Goal: Information Seeking & Learning: Learn about a topic

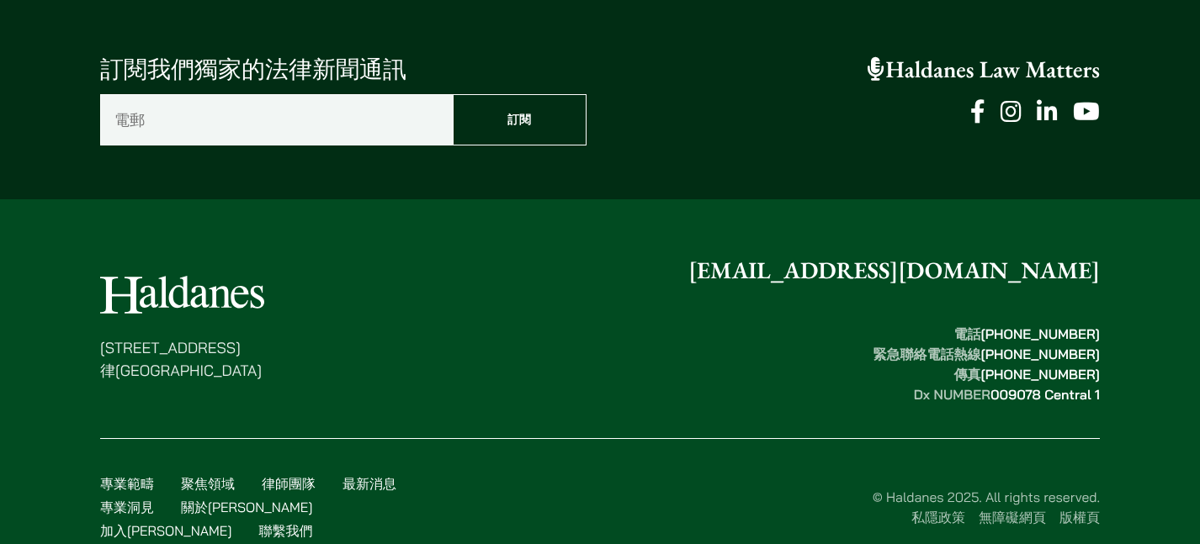
scroll to position [4378, 0]
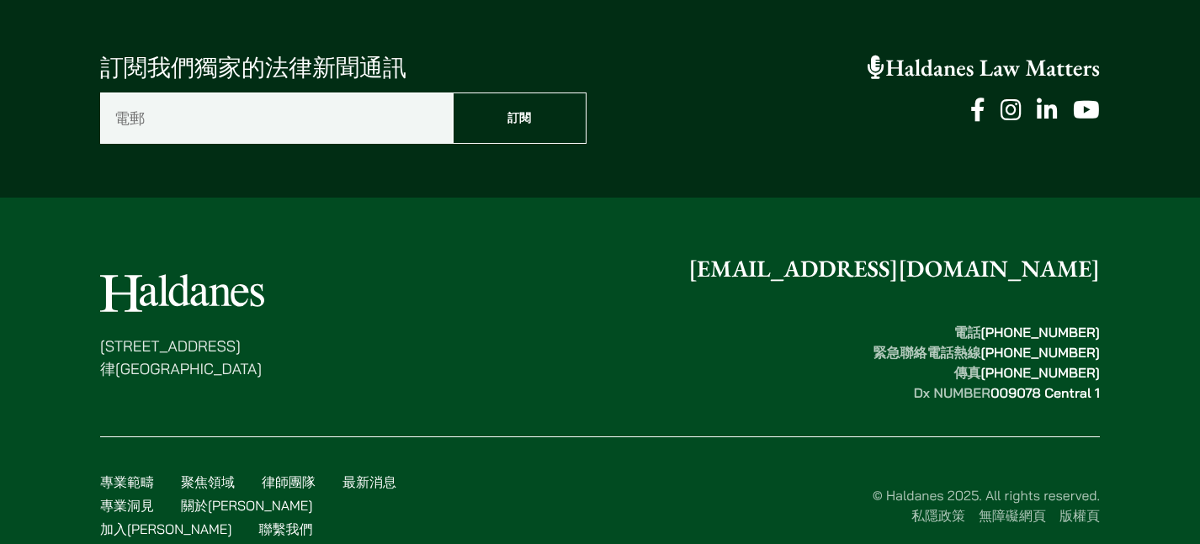
click at [231, 521] on link "加入何敦" at bounding box center [165, 529] width 131 height 17
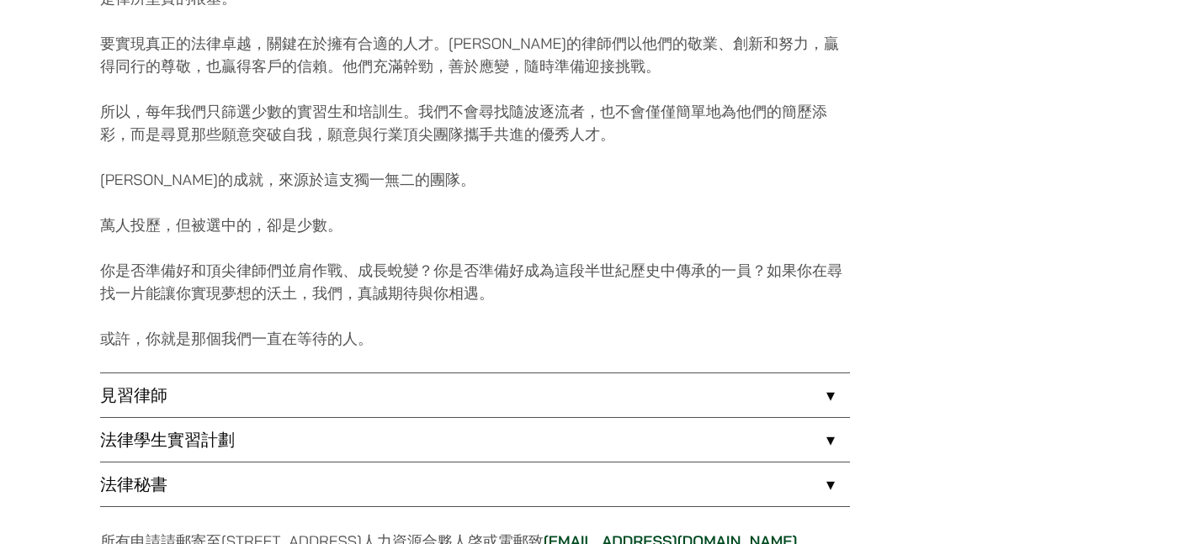
scroll to position [1154, 0]
click at [482, 395] on link "見習律師" at bounding box center [475, 395] width 750 height 44
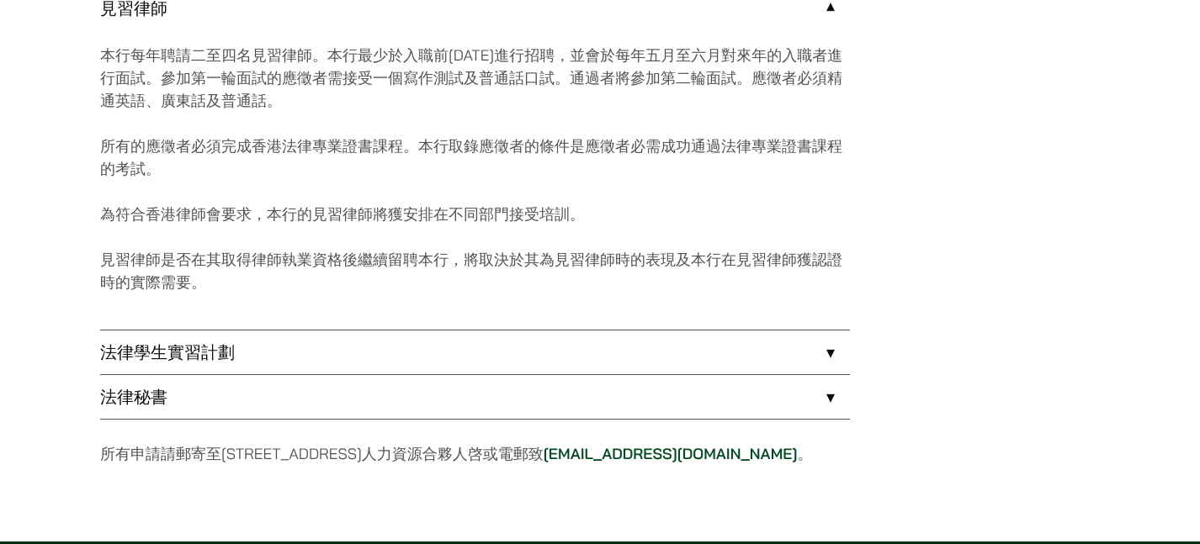
scroll to position [1559, 0]
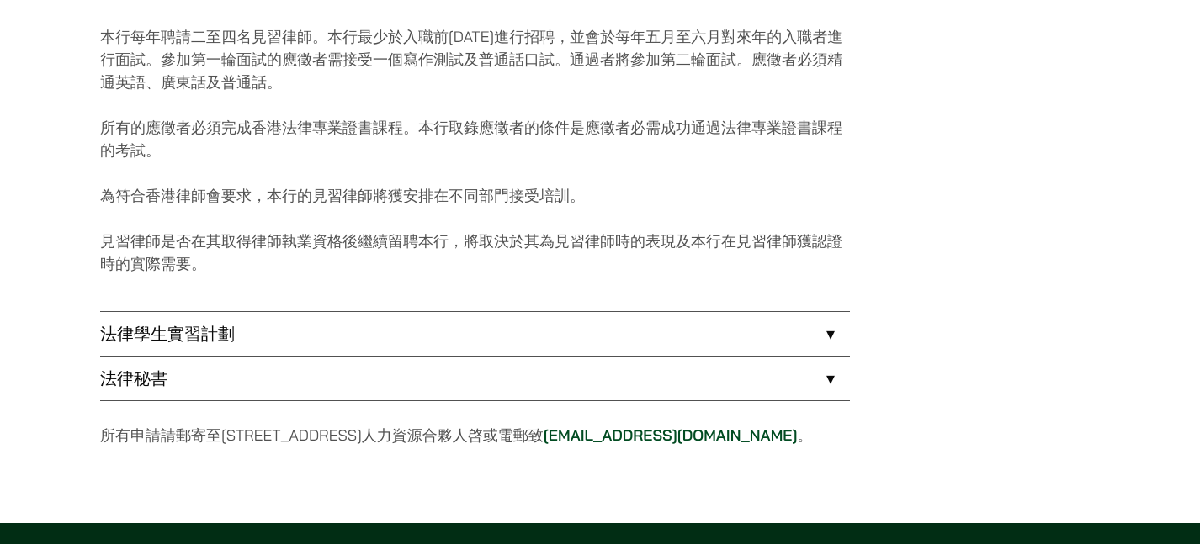
click at [474, 341] on link "法律學生實習計劃" at bounding box center [475, 334] width 750 height 44
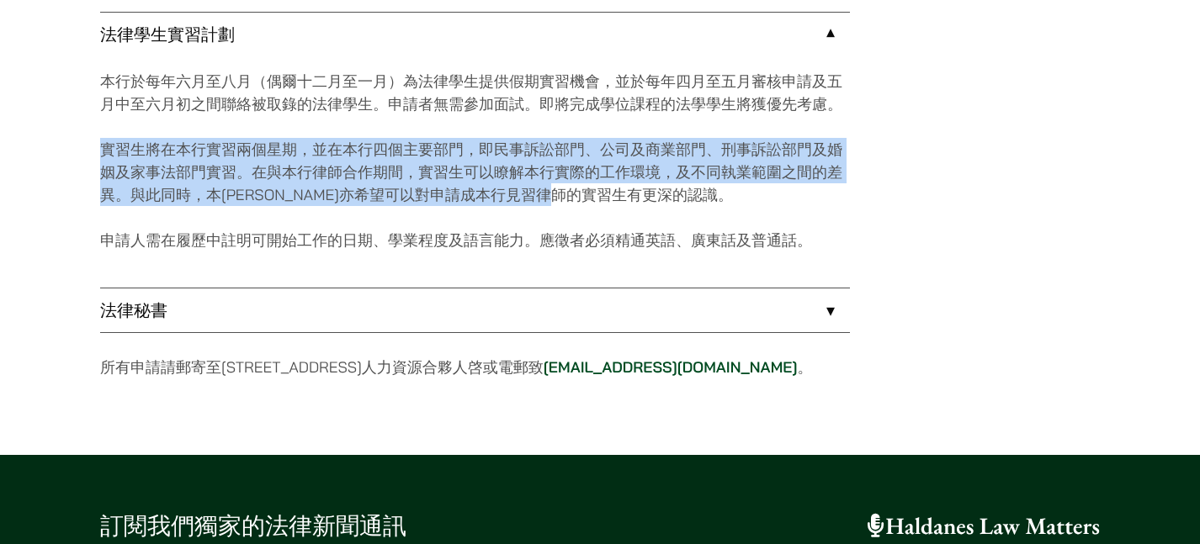
drag, startPoint x: 98, startPoint y: 147, endPoint x: 647, endPoint y: 192, distance: 551.1
copy p "實習生將在本行實習兩個星期，並在本行四個主要部門，即民事訴訟部門、公司及商業部門、刑事訴訟部門及婚姻及家事法部門實習。在與本行律師合作期間，實習生可以瞭解本行…"
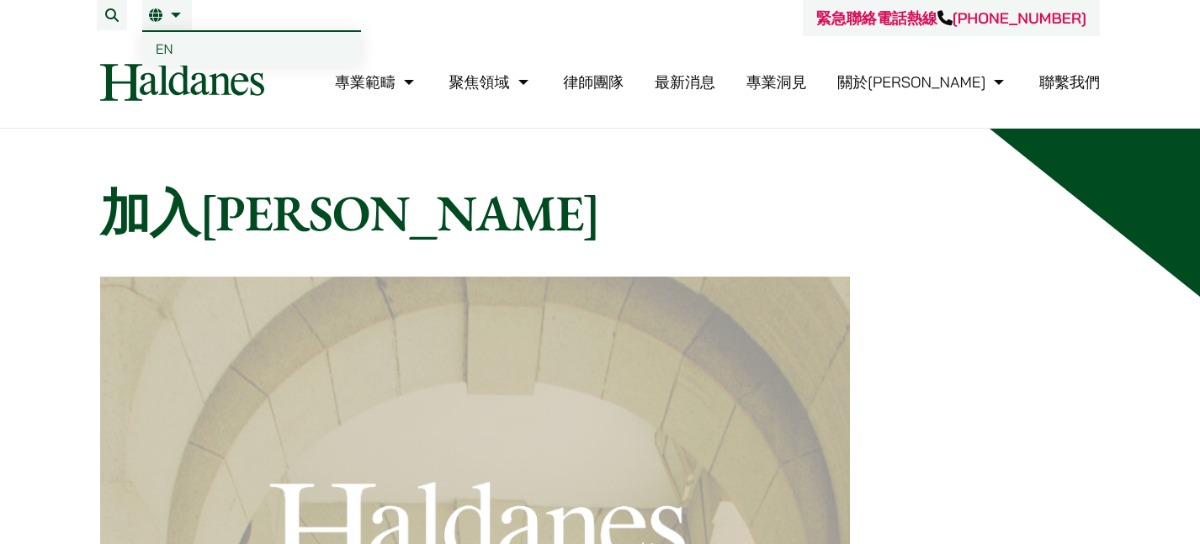
click at [179, 14] on link "繁" at bounding box center [167, 14] width 36 height 13
click at [178, 56] on link "EN" at bounding box center [251, 49] width 219 height 34
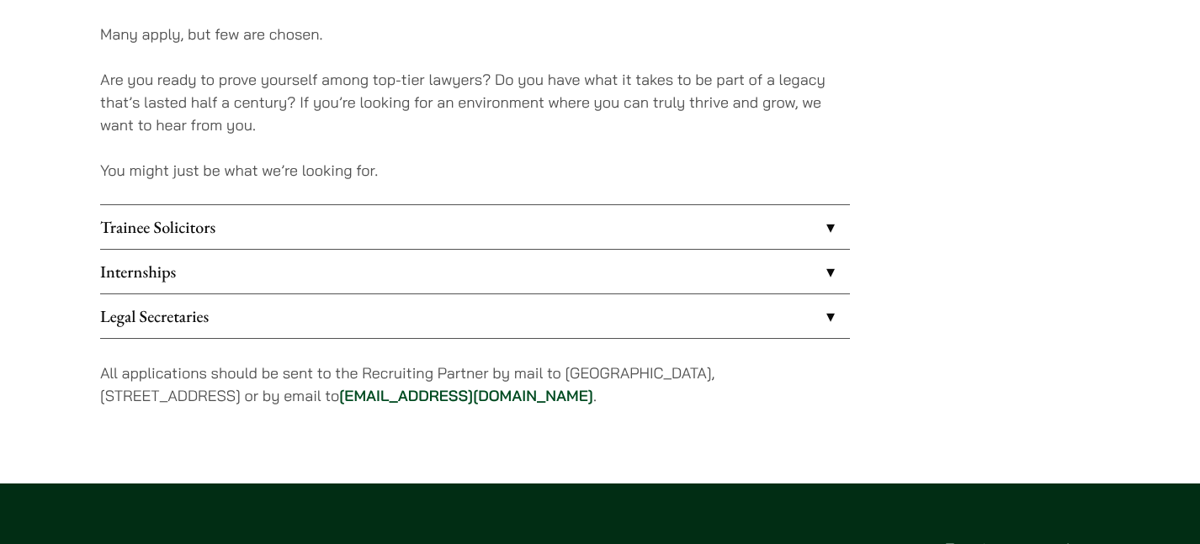
scroll to position [1368, 0]
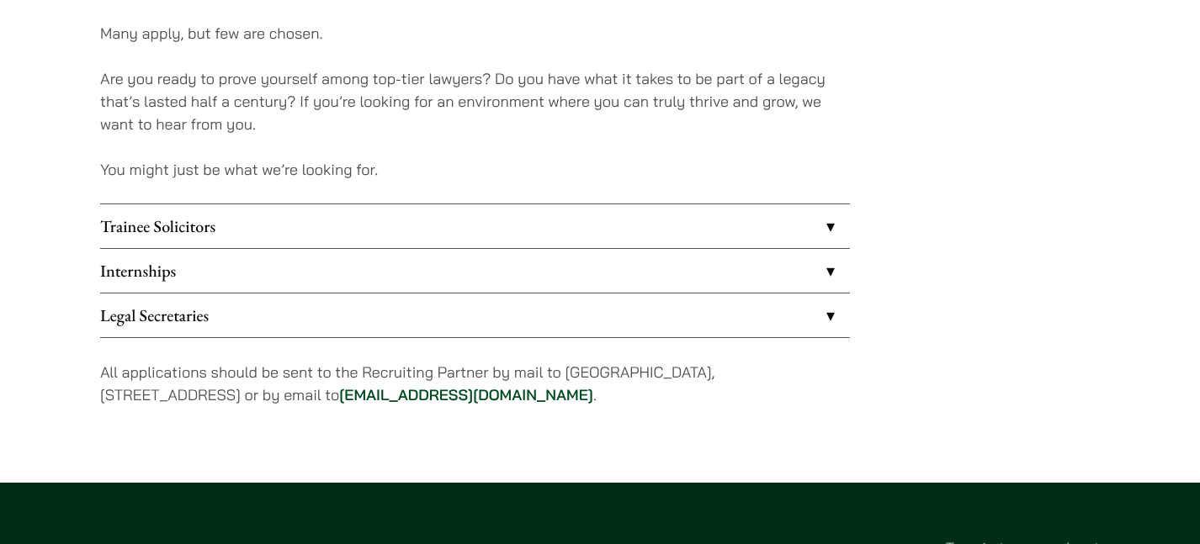
click at [378, 269] on link "Internships" at bounding box center [475, 271] width 750 height 44
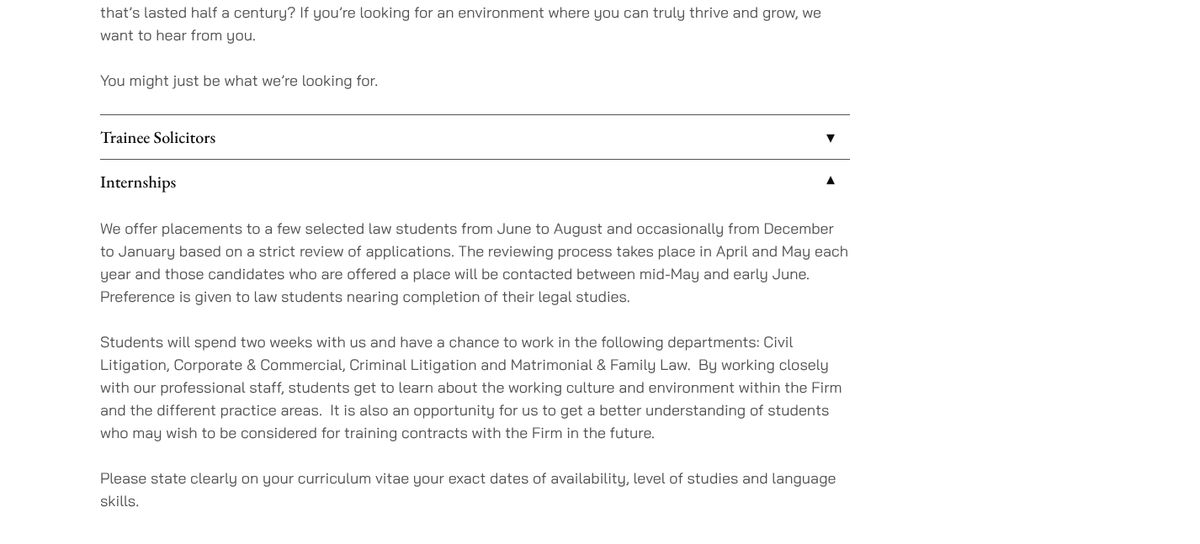
scroll to position [1460, 0]
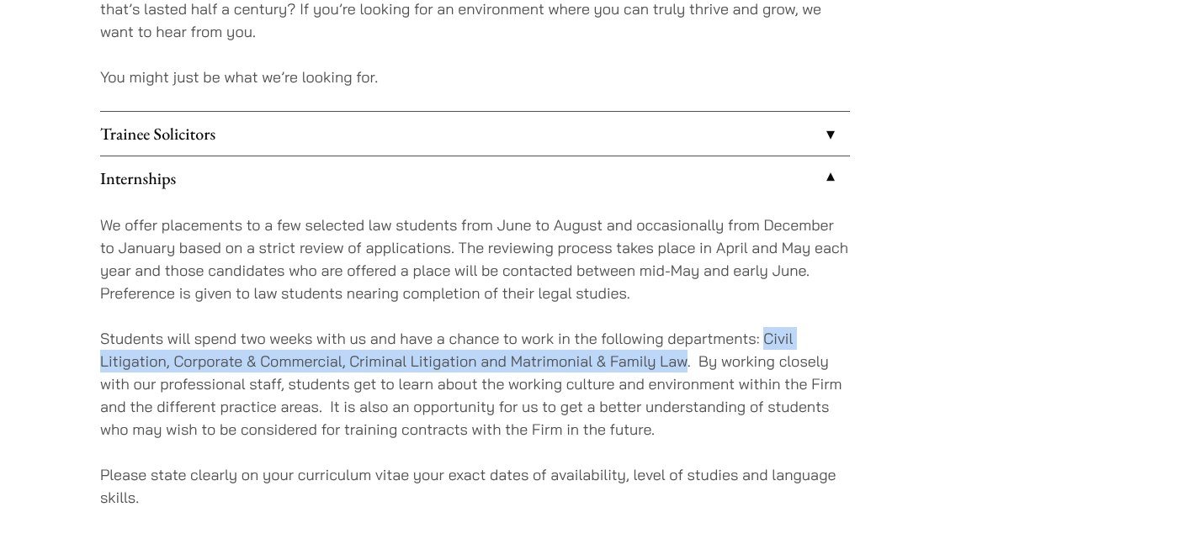
drag, startPoint x: 766, startPoint y: 339, endPoint x: 684, endPoint y: 355, distance: 83.2
click at [684, 355] on p "Students will spend two weeks with us and have a chance to work in the followin…" at bounding box center [475, 384] width 750 height 114
copy p "Civil Litigation, Corporate & Commercial, Criminal Litigation and Matrimonial &…"
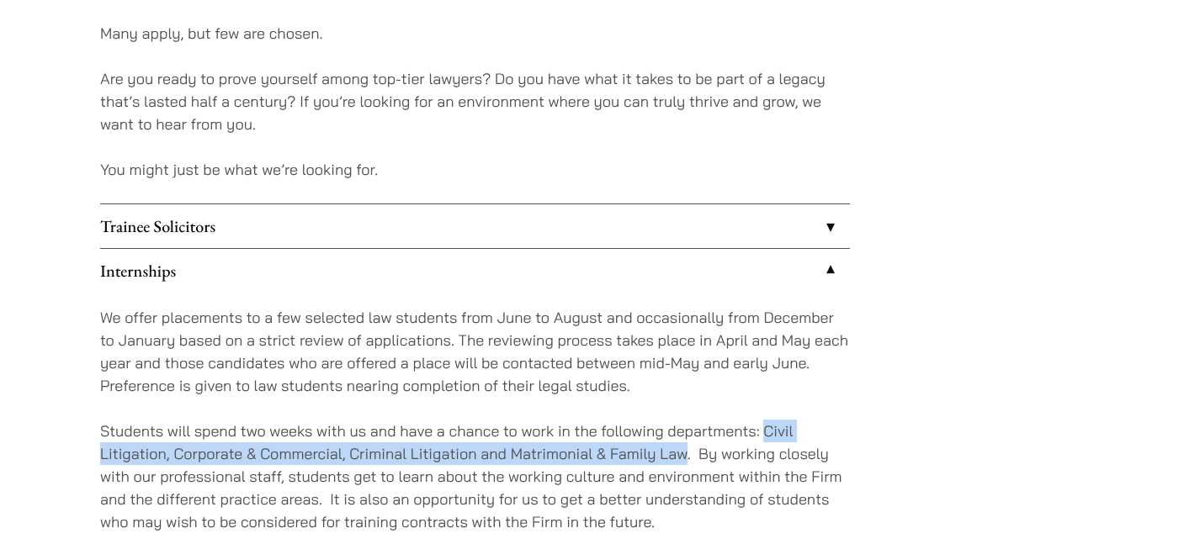
scroll to position [1369, 0]
click at [427, 225] on link "Trainee Solicitors" at bounding box center [475, 226] width 750 height 44
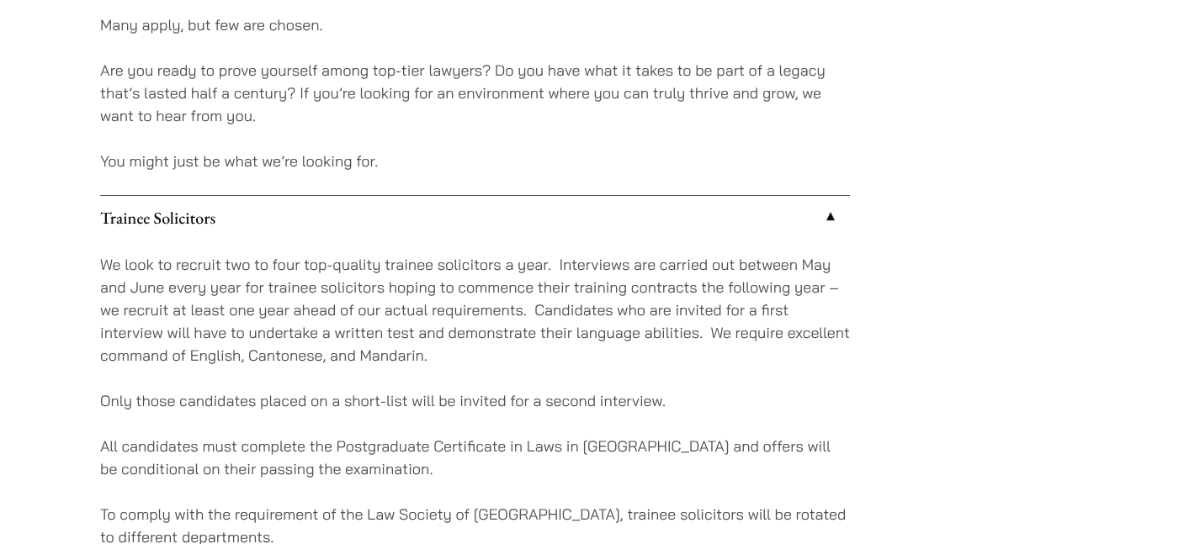
scroll to position [1409, 0]
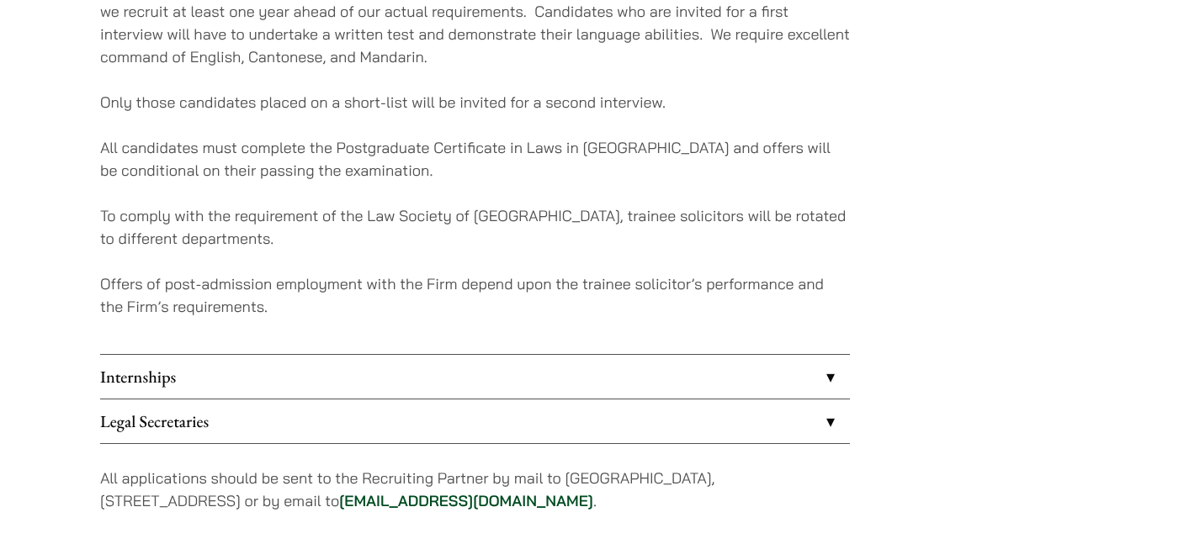
click at [517, 363] on link "Internships" at bounding box center [475, 377] width 750 height 44
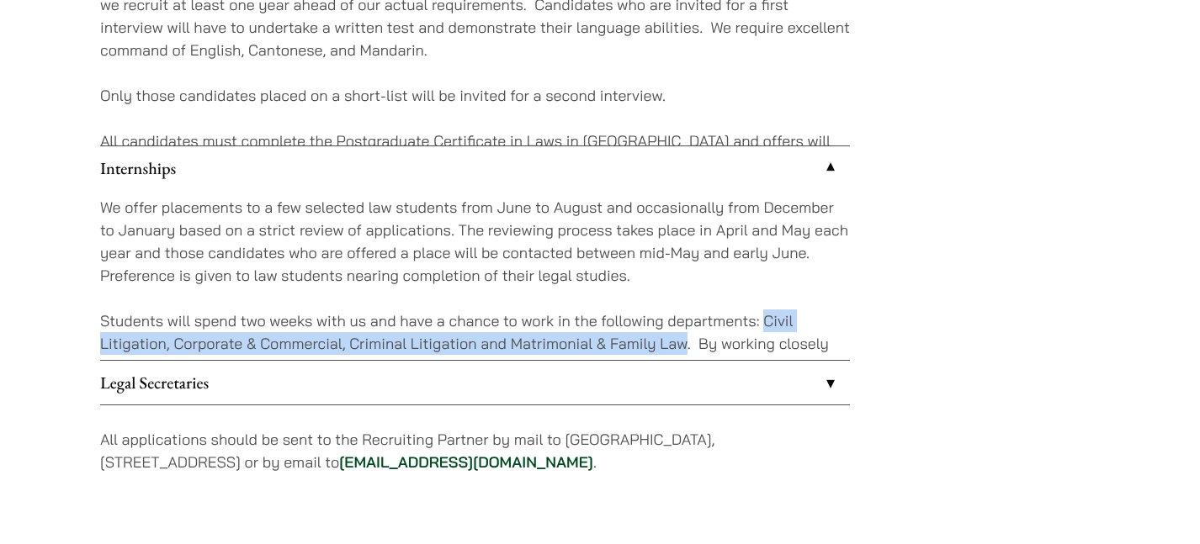
scroll to position [1649, 0]
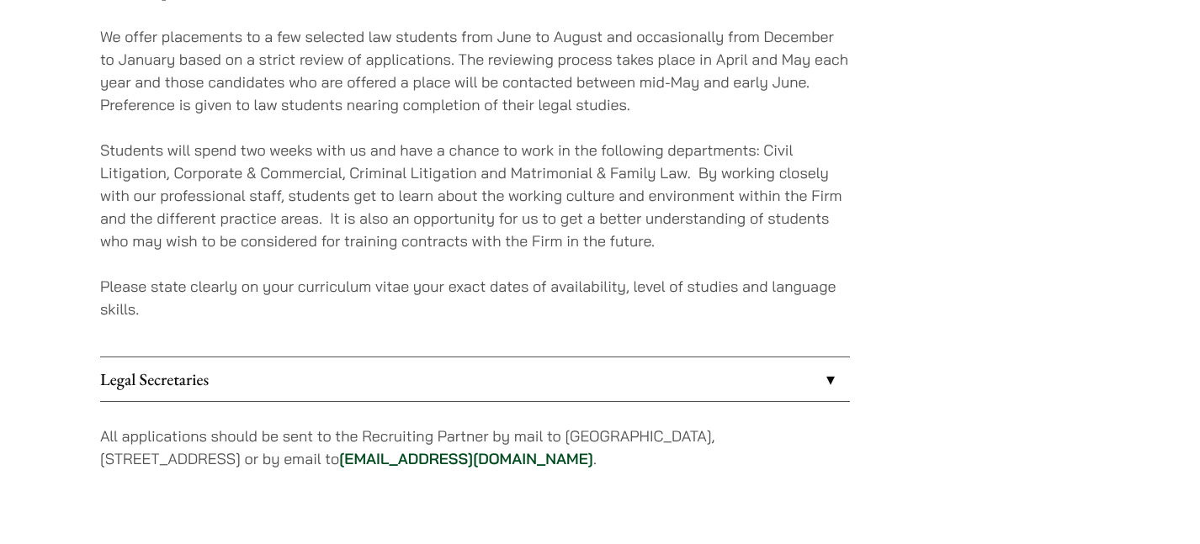
click at [515, 292] on p "Please state clearly on your curriculum vitae your exact dates of availability,…" at bounding box center [475, 297] width 750 height 45
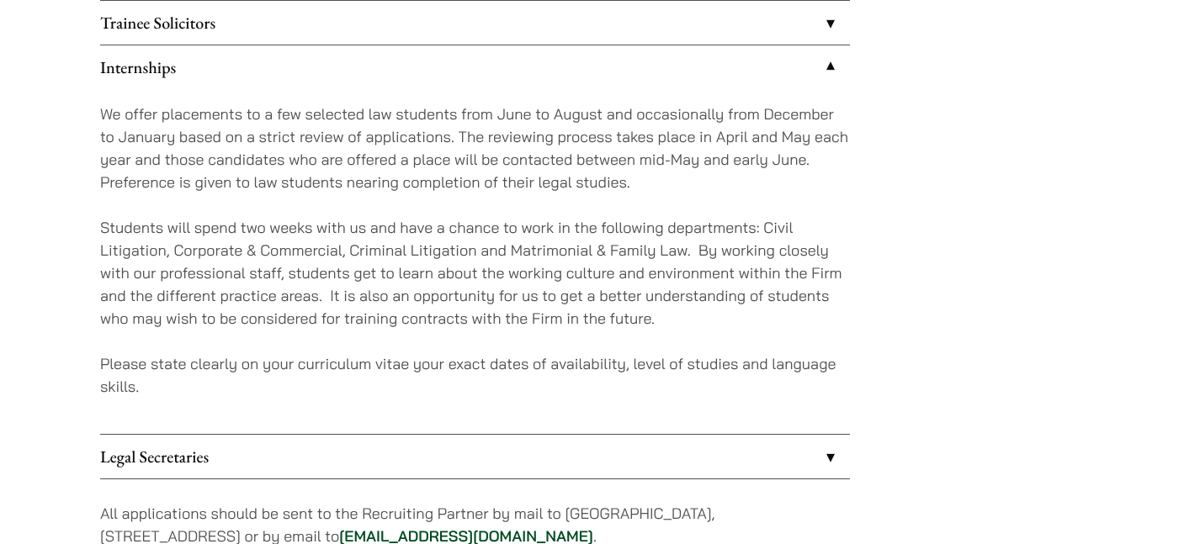
scroll to position [1570, 0]
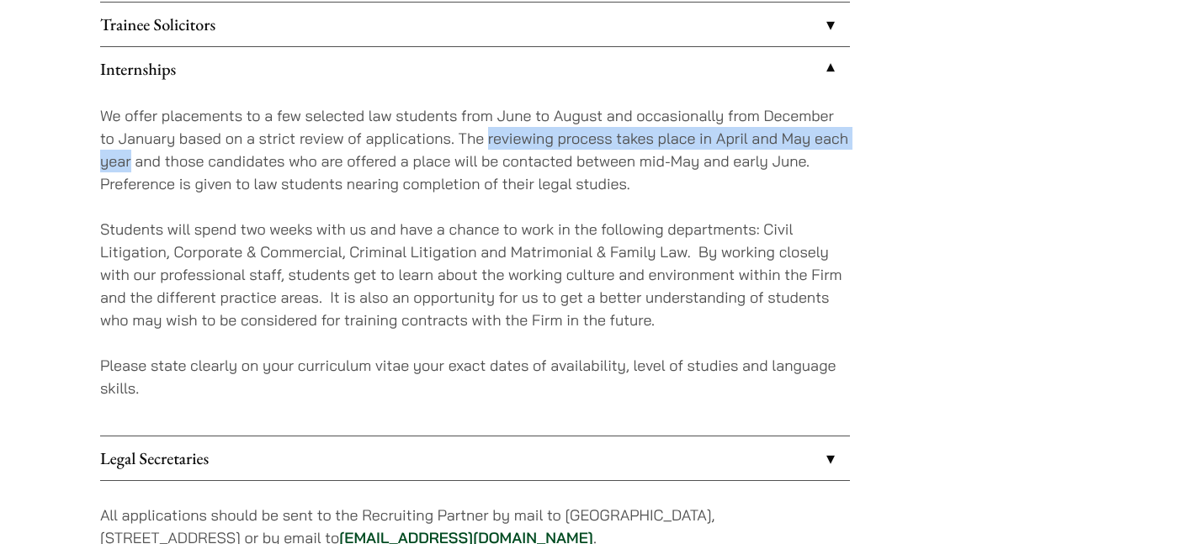
drag, startPoint x: 488, startPoint y: 141, endPoint x: 129, endPoint y: 162, distance: 359.8
click at [129, 162] on p "We offer placements to a few selected law students from June to August and occa…" at bounding box center [475, 149] width 750 height 91
copy p "reviewing process takes place in April and May each year"
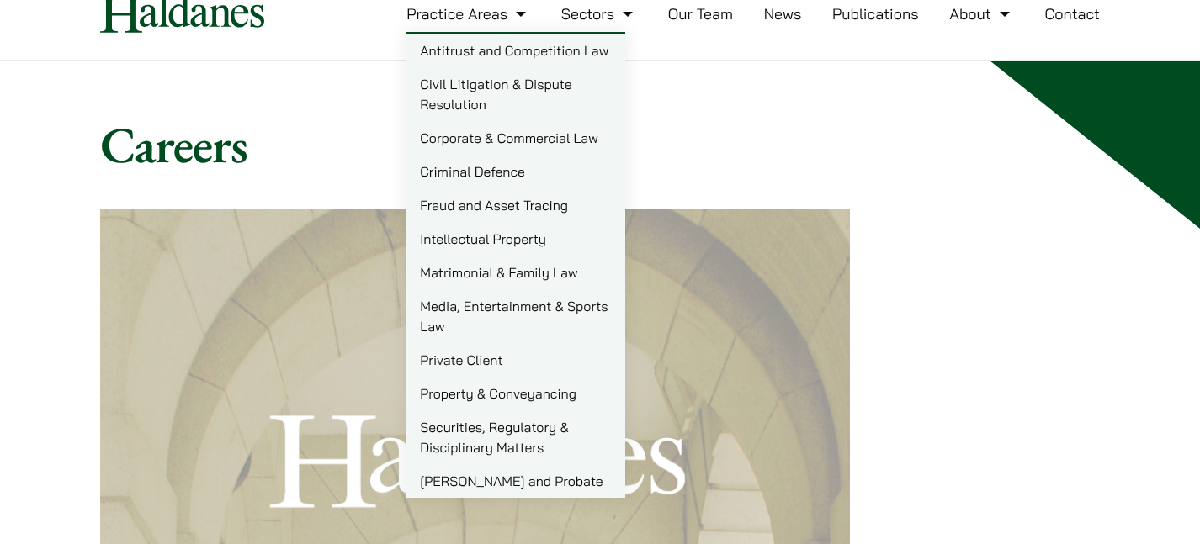
scroll to position [61, 0]
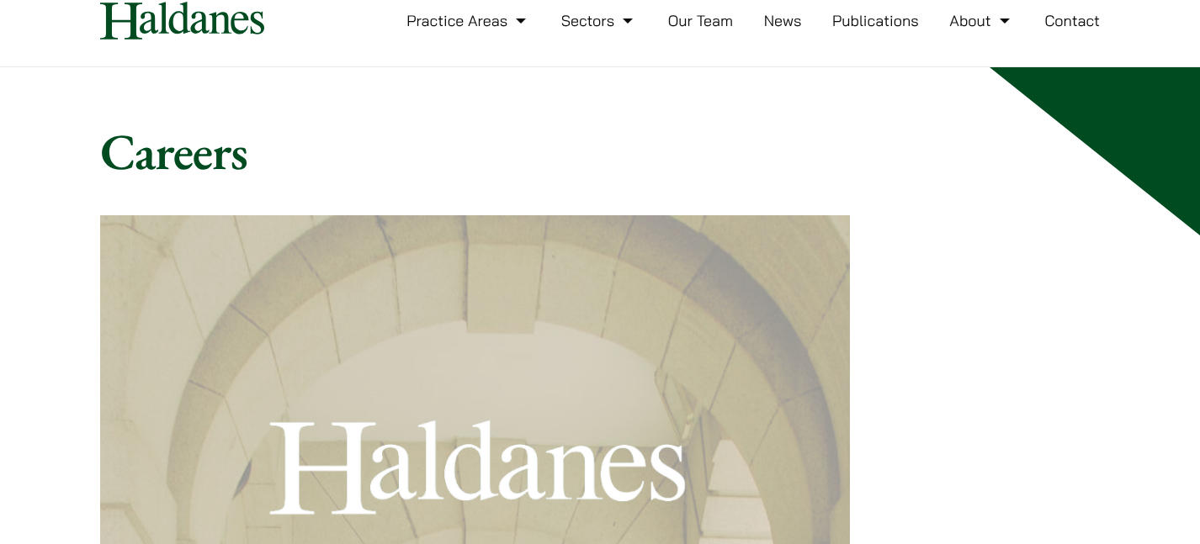
click at [444, 125] on h1 "Careers" at bounding box center [599, 151] width 999 height 61
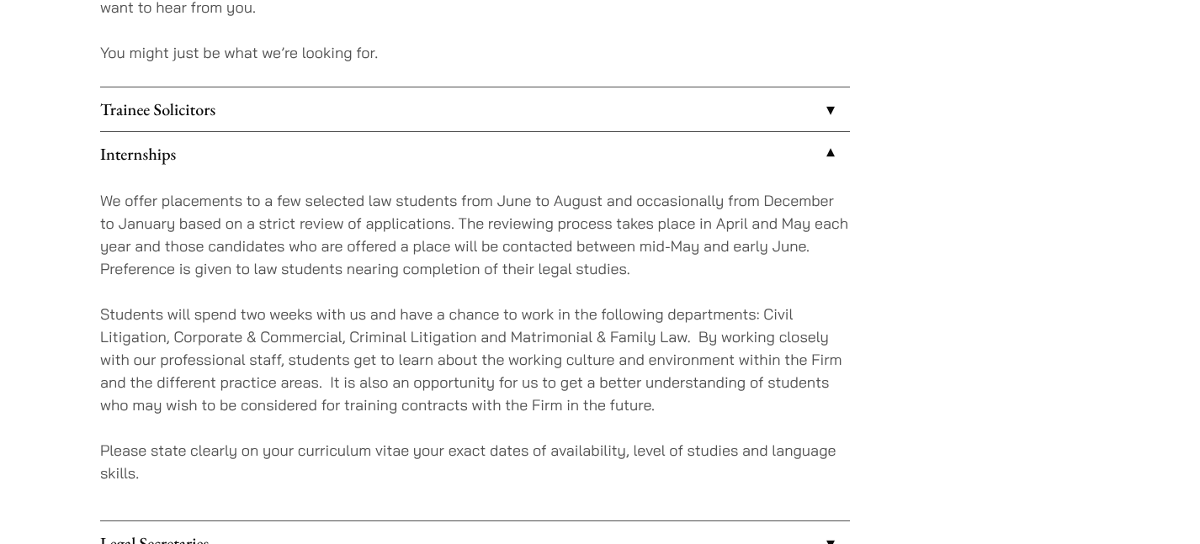
scroll to position [1487, 0]
click at [342, 396] on p "Students will spend two weeks with us and have a chance to work in the followin…" at bounding box center [475, 358] width 750 height 114
drag, startPoint x: 329, startPoint y: 380, endPoint x: 408, endPoint y: 390, distance: 79.7
click at [408, 390] on p "Students will spend two weeks with us and have a chance to work in the followin…" at bounding box center [475, 358] width 750 height 114
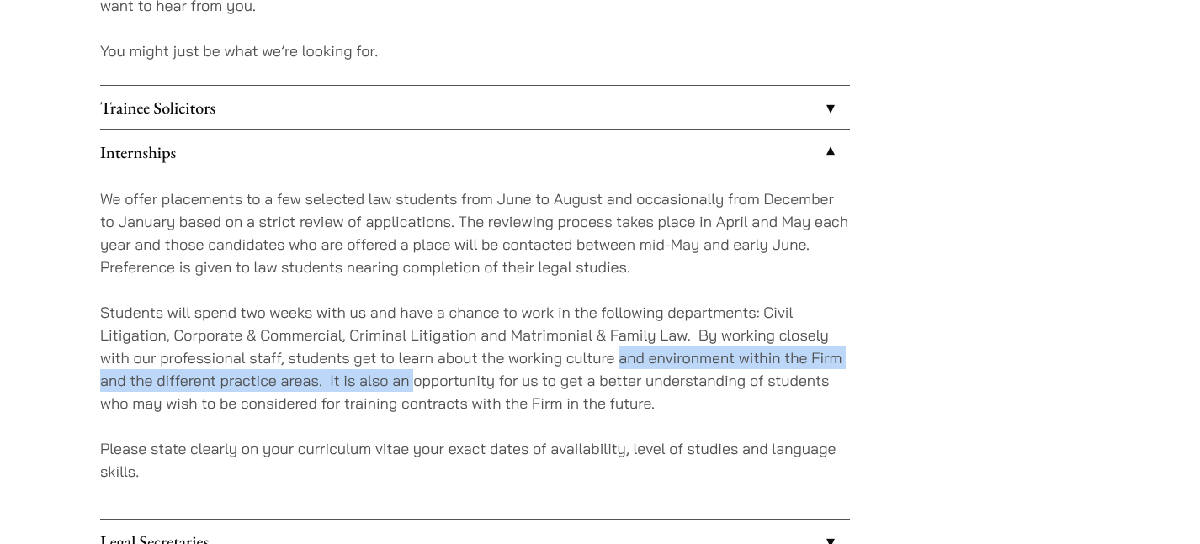
scroll to position [1487, 0]
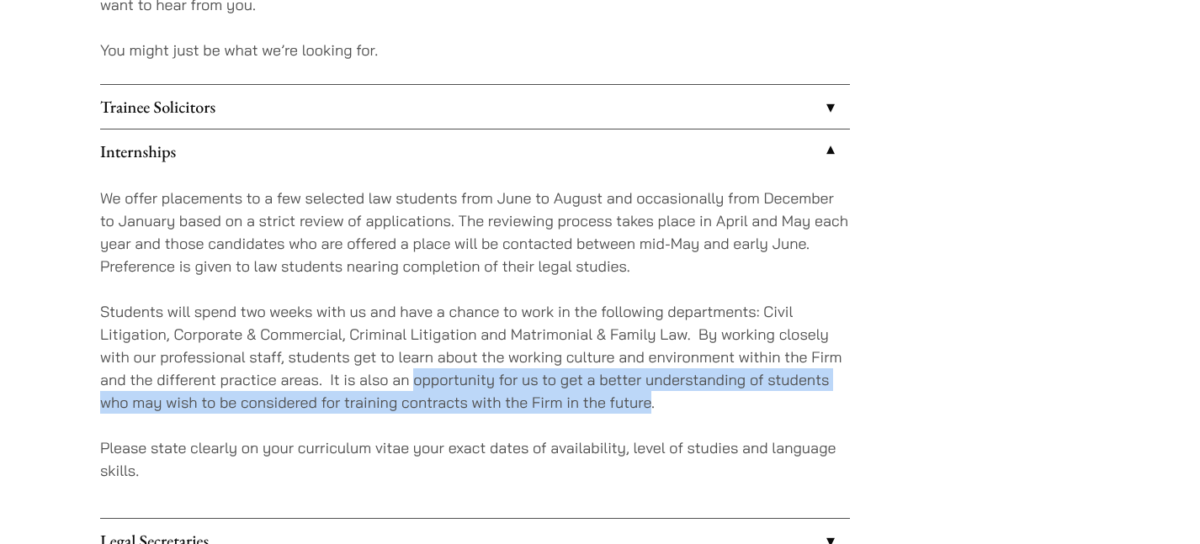
drag, startPoint x: 414, startPoint y: 380, endPoint x: 649, endPoint y: 403, distance: 236.6
click at [649, 403] on p "Students will spend two weeks with us and have a chance to work in the followin…" at bounding box center [475, 357] width 750 height 114
copy p "opportunity for us to get a better understanding of students who may wish to be…"
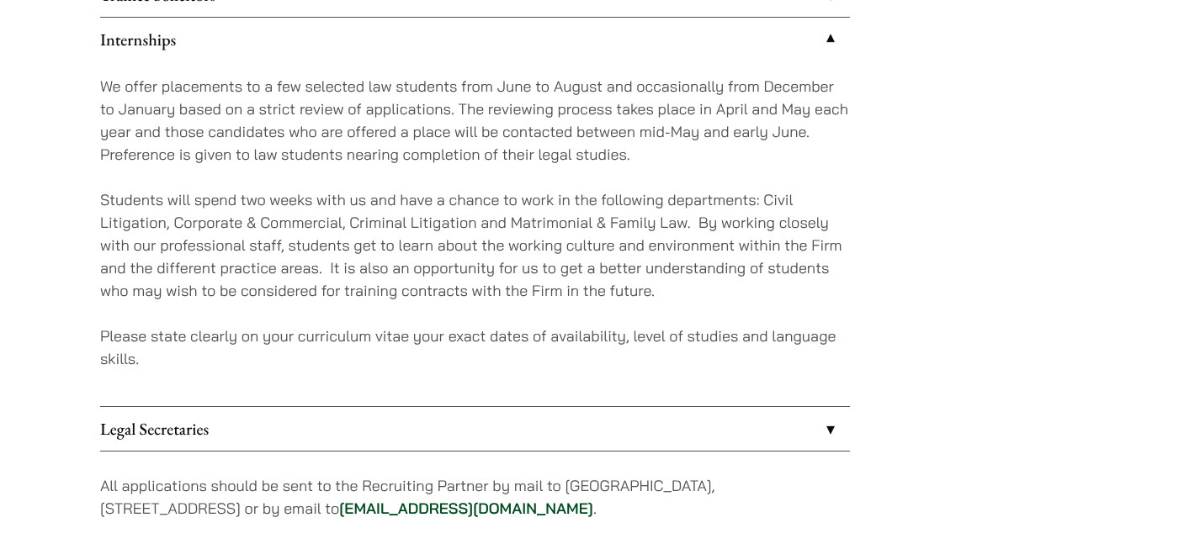
scroll to position [1588, 0]
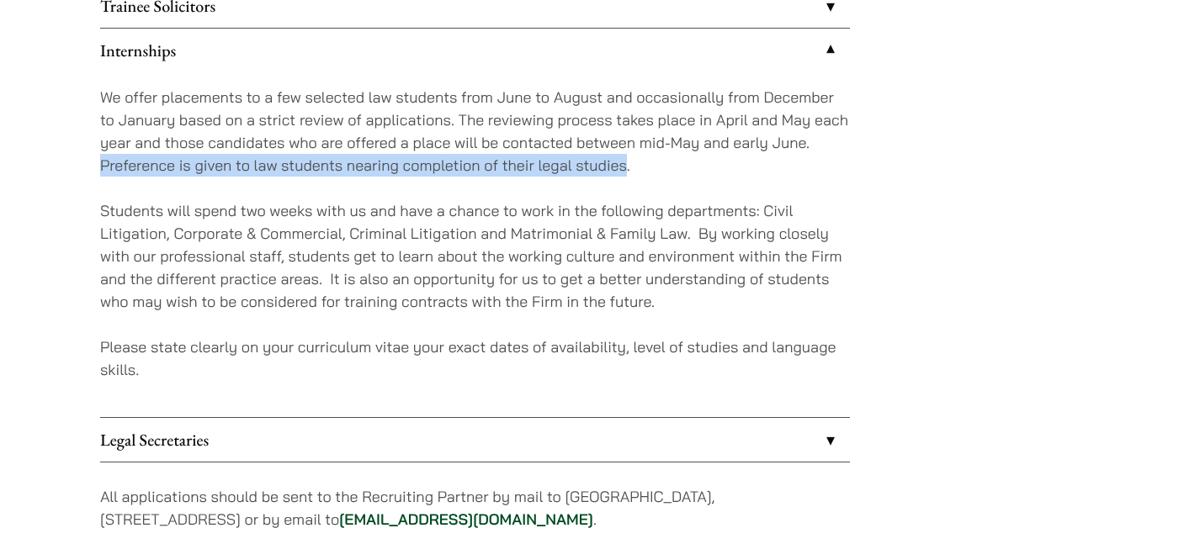
drag, startPoint x: 101, startPoint y: 165, endPoint x: 623, endPoint y: 157, distance: 522.5
click at [623, 157] on p "We offer placements to a few selected law students from June to August and occa…" at bounding box center [475, 131] width 750 height 91
copy p "Preference is given to law students nearing completion of their legal studies"
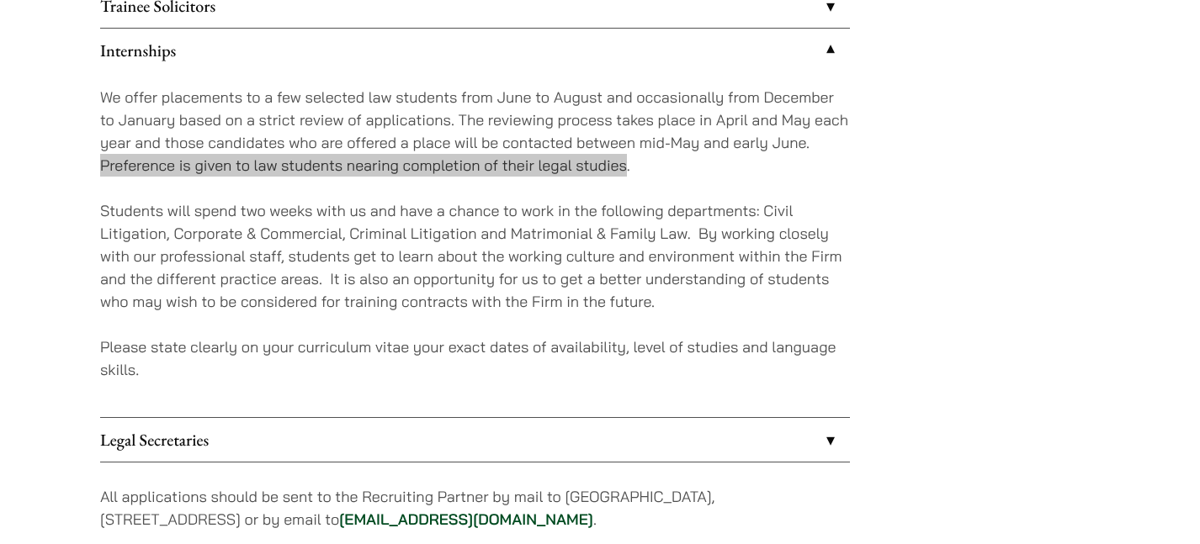
scroll to position [0, 0]
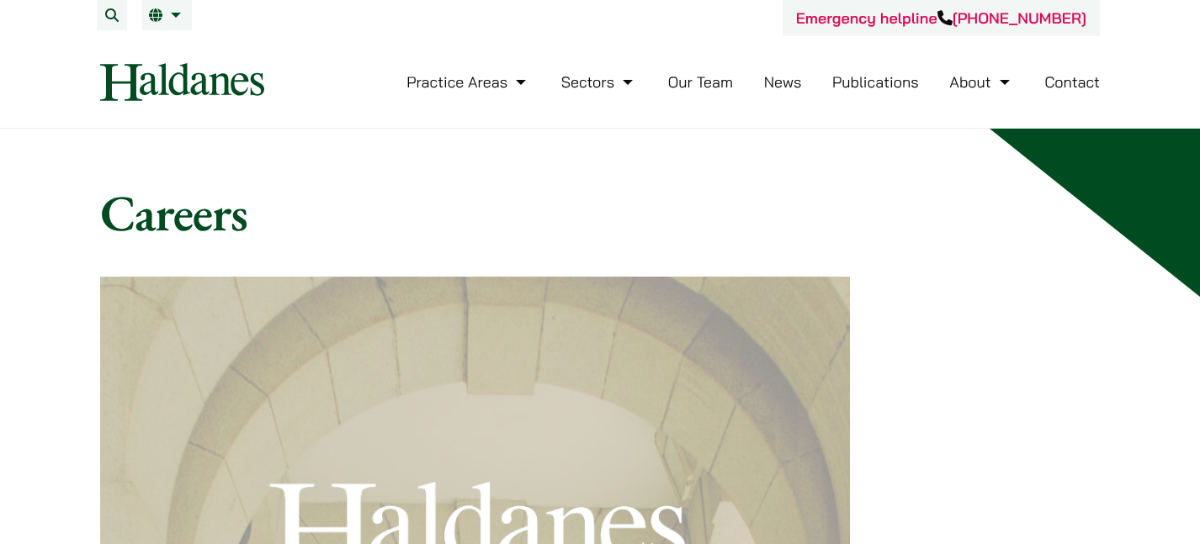
click at [769, 79] on link "News" at bounding box center [783, 81] width 38 height 19
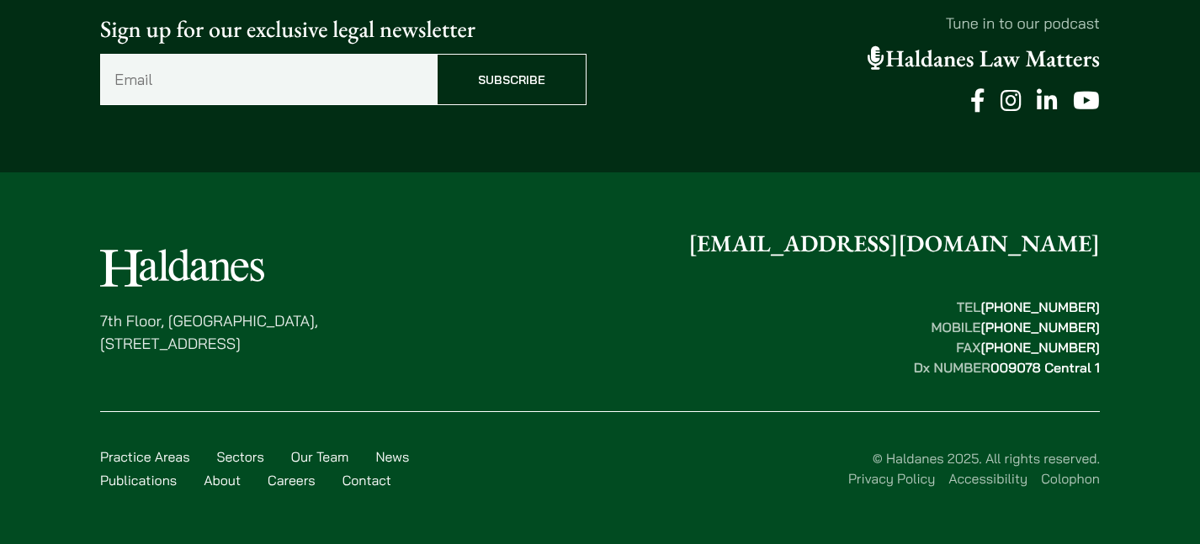
scroll to position [1893, 0]
